Goal: Navigation & Orientation: Understand site structure

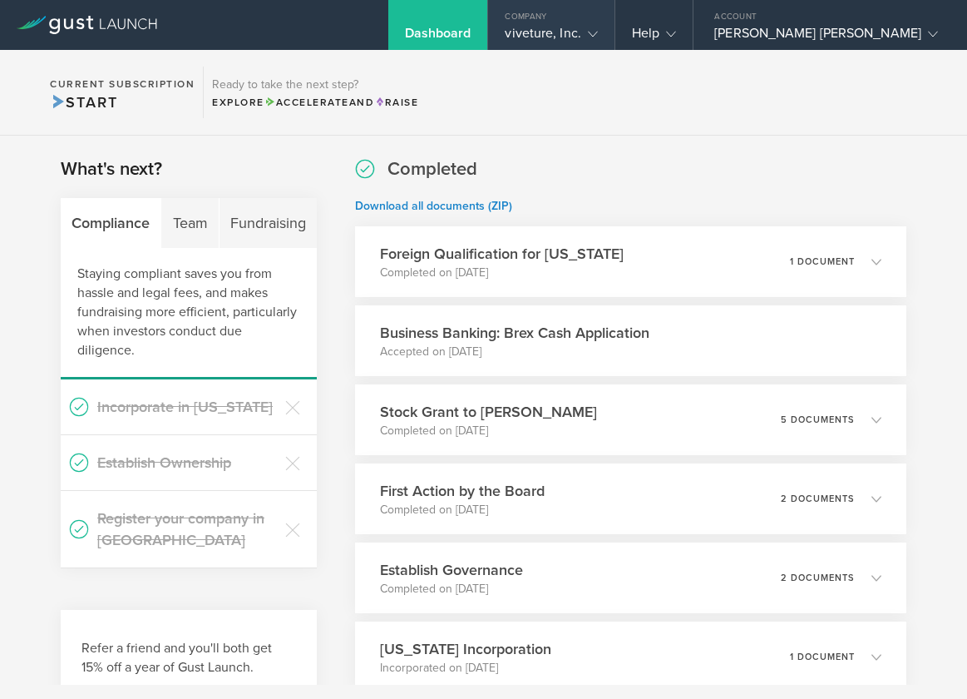
click at [597, 27] on div "viveture, Inc." at bounding box center [551, 37] width 92 height 25
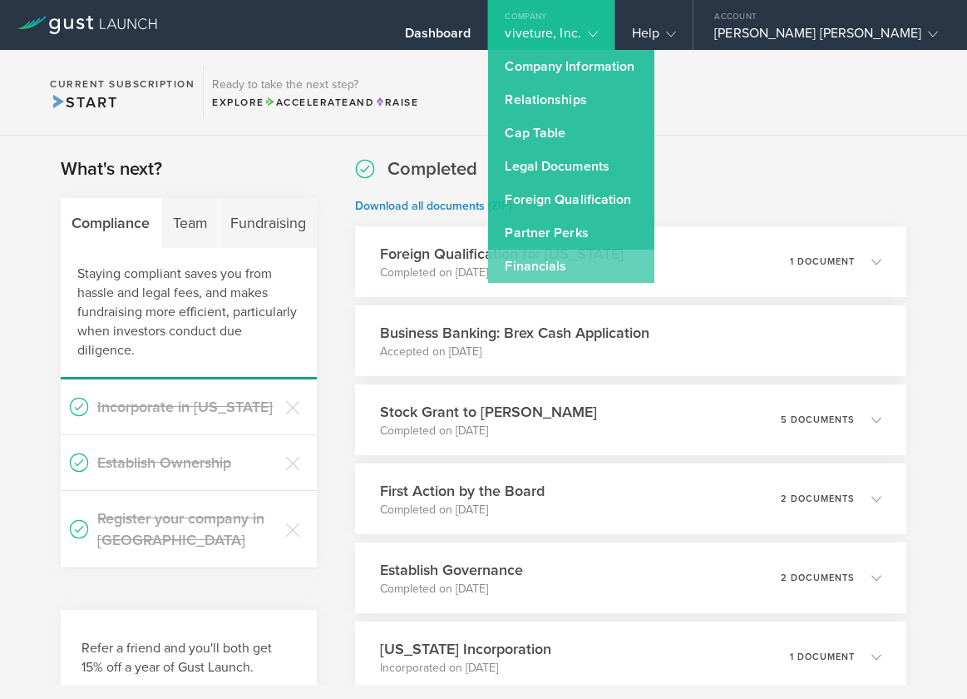
click at [637, 264] on link "Financials" at bounding box center [571, 266] width 166 height 33
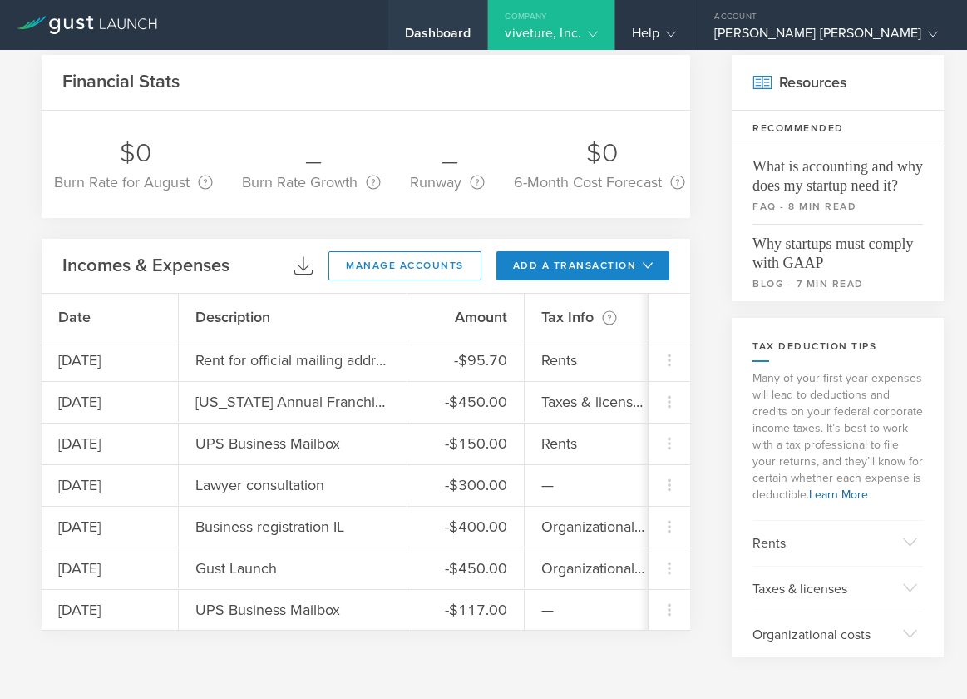
click at [472, 39] on div "Dashboard" at bounding box center [438, 37] width 67 height 25
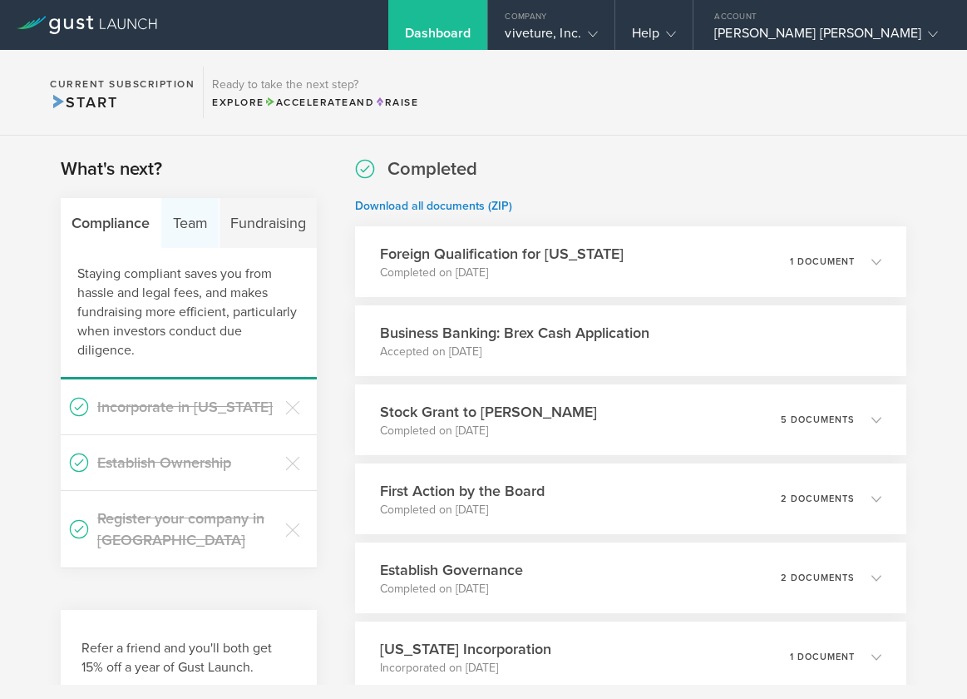
click at [187, 219] on div "Team" at bounding box center [189, 223] width 57 height 50
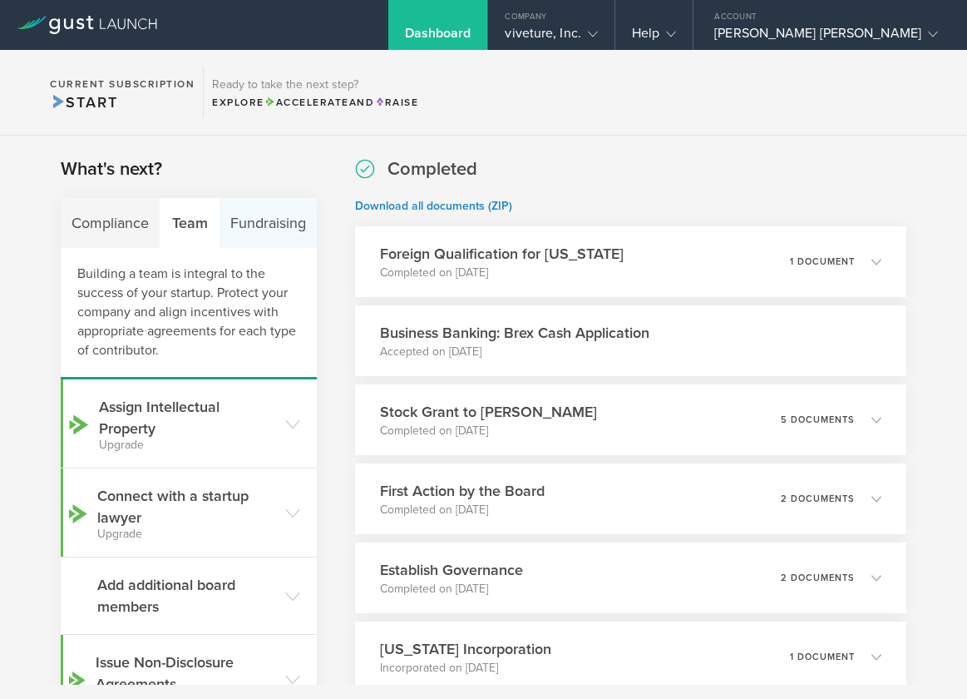
click at [262, 220] on div "Fundraising" at bounding box center [268, 223] width 97 height 50
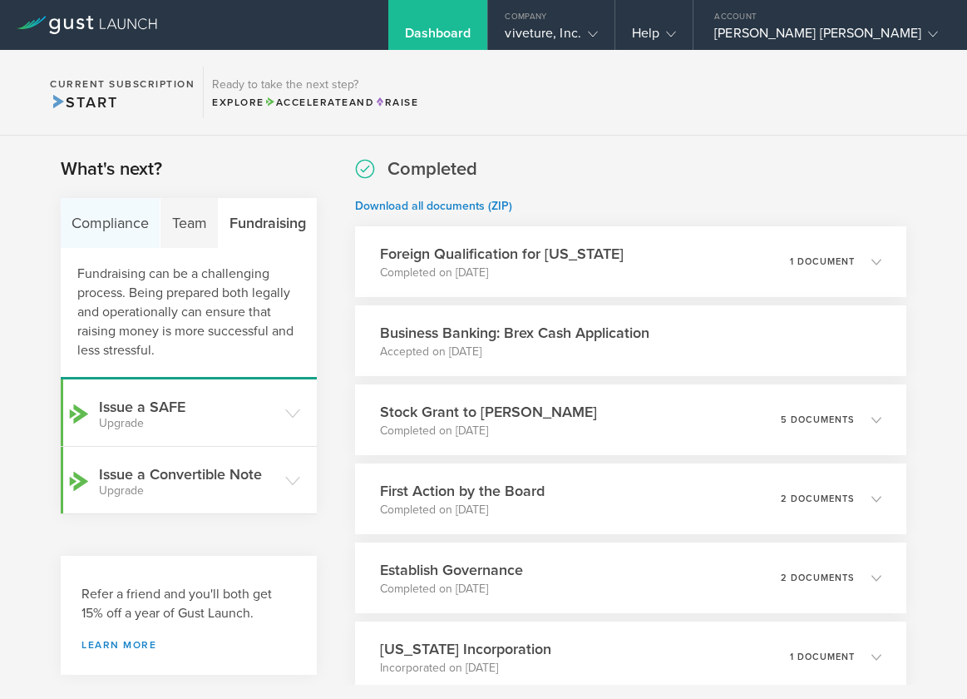
click at [116, 215] on div "Compliance" at bounding box center [111, 223] width 100 height 50
